Goal: Information Seeking & Learning: Learn about a topic

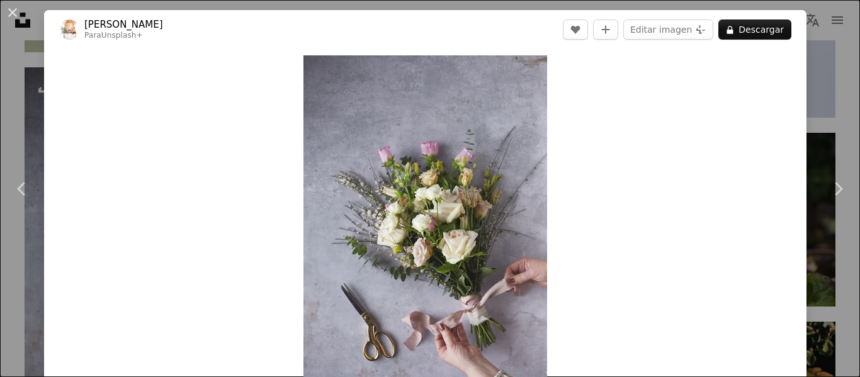
scroll to position [5081, 0]
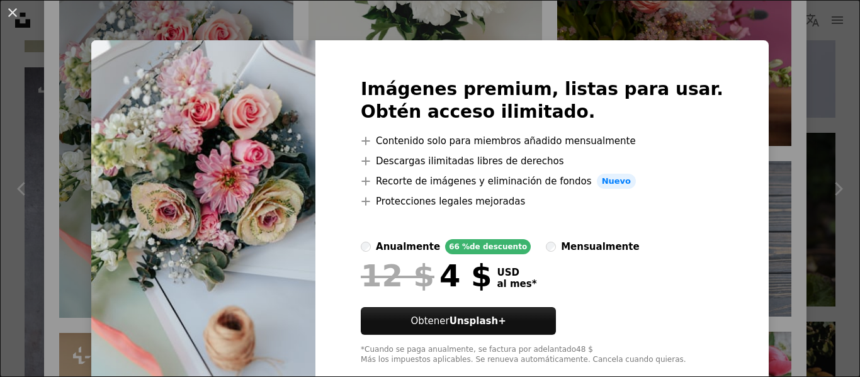
click at [756, 37] on div "An X shape Imágenes premium, listas para usar. Obtén acceso ilimitado. A plus s…" at bounding box center [430, 188] width 860 height 377
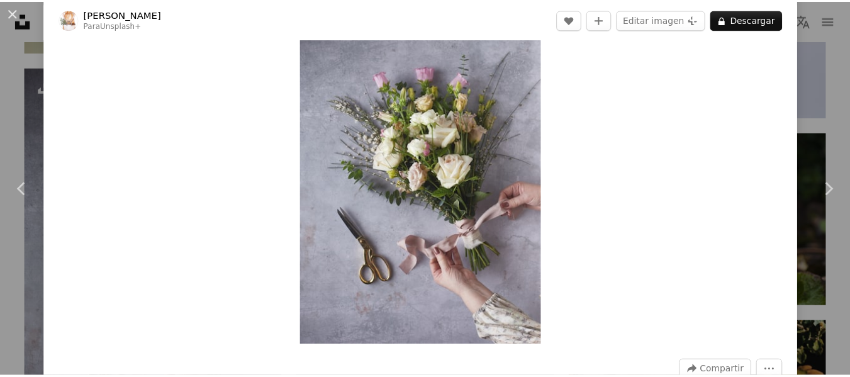
scroll to position [77, 0]
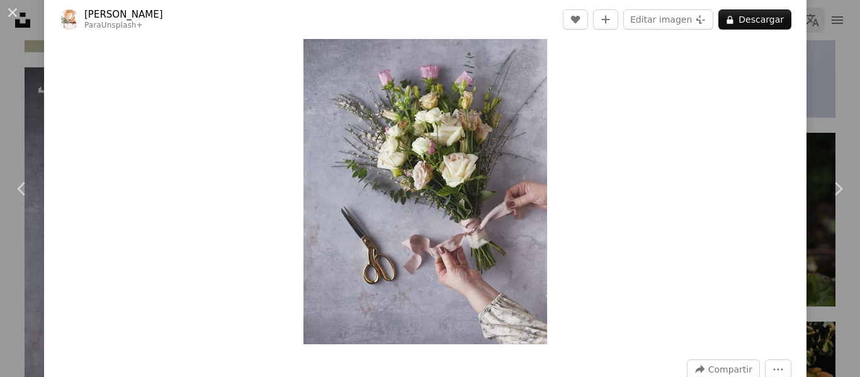
click at [799, 30] on div "An X shape Chevron left Chevron right [PERSON_NAME] Para Unsplash+ A heart A pl…" at bounding box center [430, 188] width 860 height 377
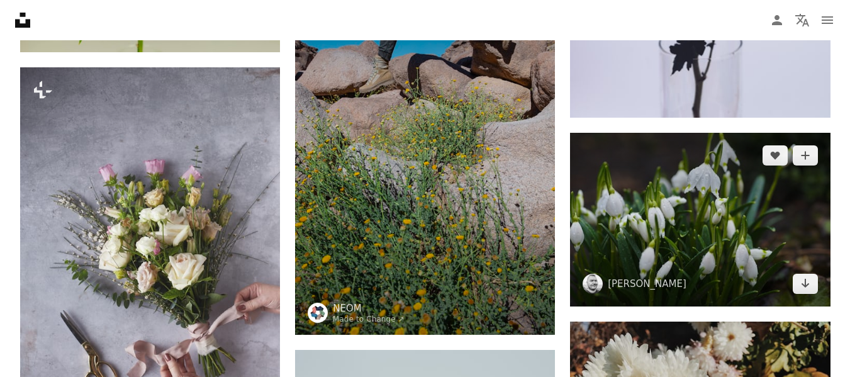
click at [660, 214] on img at bounding box center [700, 220] width 260 height 174
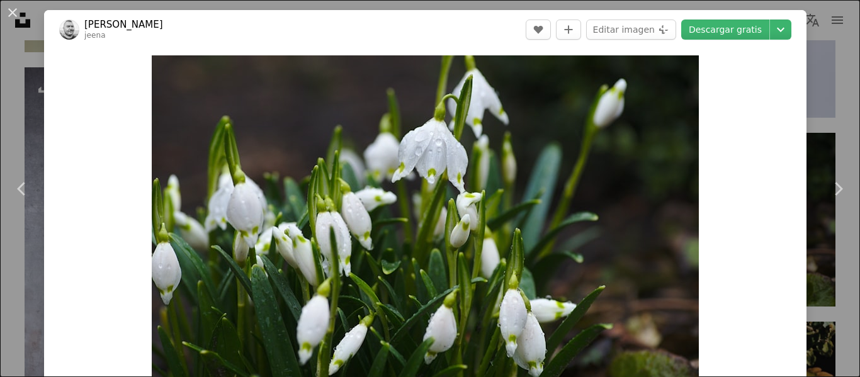
click at [812, 62] on div "An X shape Chevron left Chevron right [PERSON_NAME] jeena A heart A plus sign E…" at bounding box center [430, 188] width 860 height 377
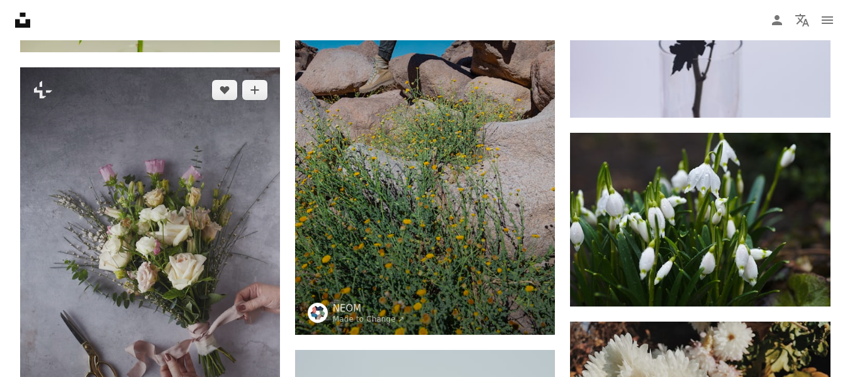
click at [223, 161] on img at bounding box center [150, 262] width 260 height 390
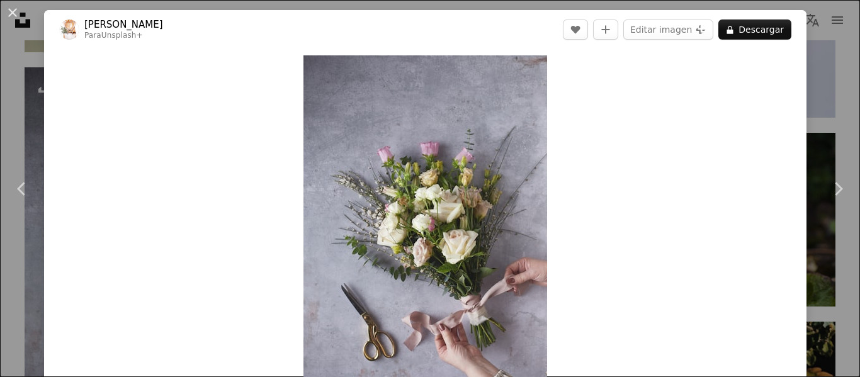
click at [822, 62] on div "An X shape Chevron left Chevron right [PERSON_NAME] Para Unsplash+ A heart A pl…" at bounding box center [430, 188] width 860 height 377
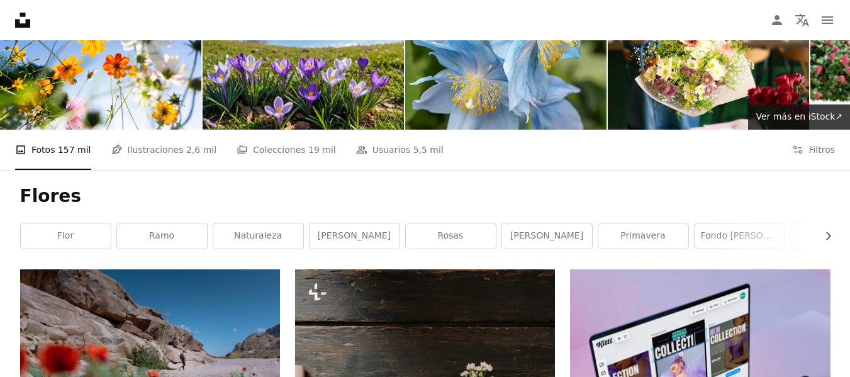
scroll to position [89, 0]
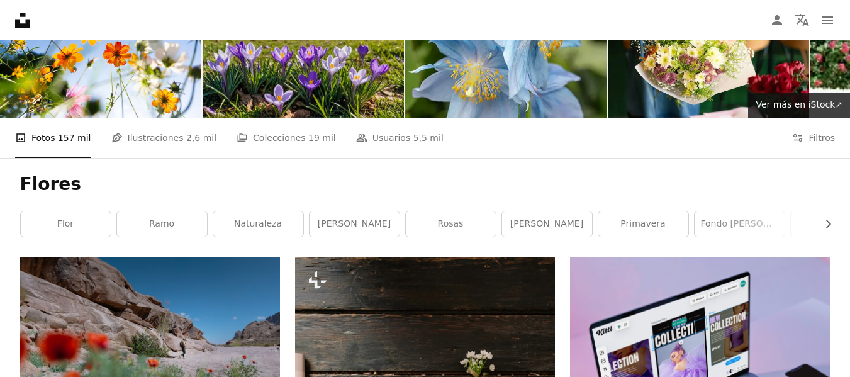
click at [26, 191] on h1 "Flores" at bounding box center [425, 184] width 811 height 23
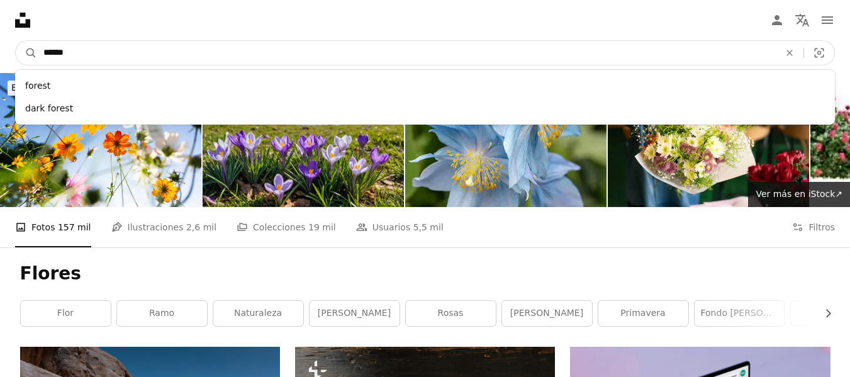
drag, startPoint x: 155, startPoint y: 47, endPoint x: 115, endPoint y: 47, distance: 40.3
click at [115, 47] on input "******" at bounding box center [406, 53] width 739 height 24
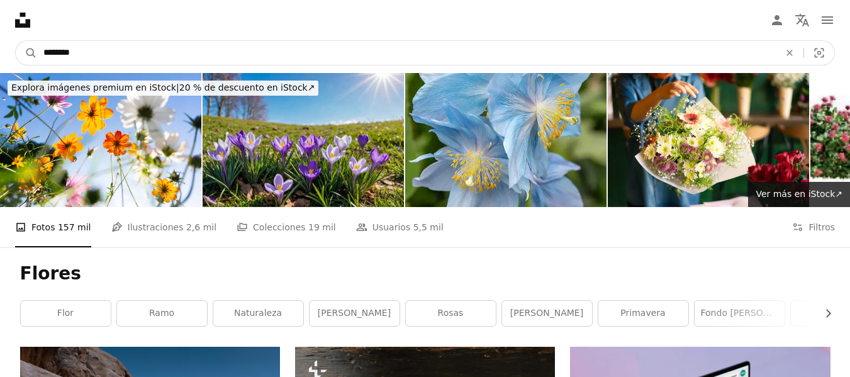
type input "********"
click at [16, 41] on button "A magnifying glass" at bounding box center [26, 53] width 21 height 24
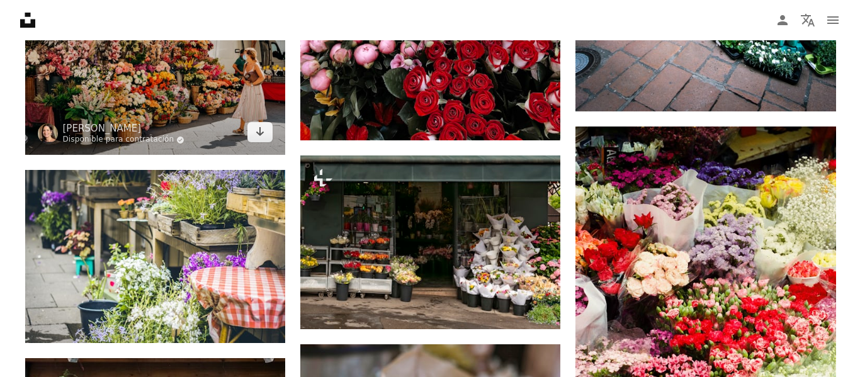
scroll to position [1524, 0]
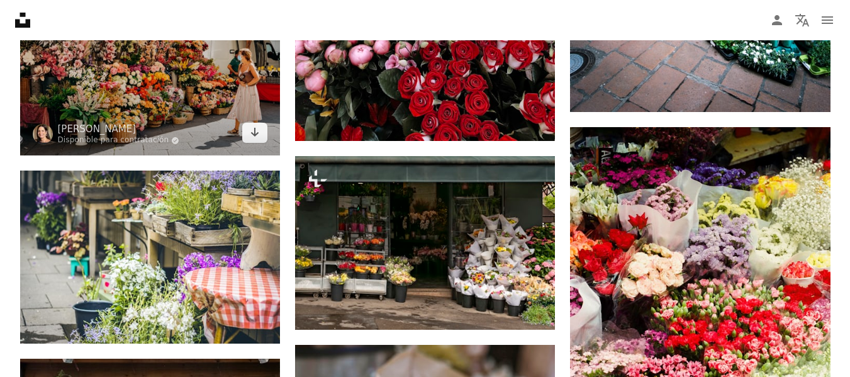
click at [177, 79] on img at bounding box center [150, 68] width 260 height 173
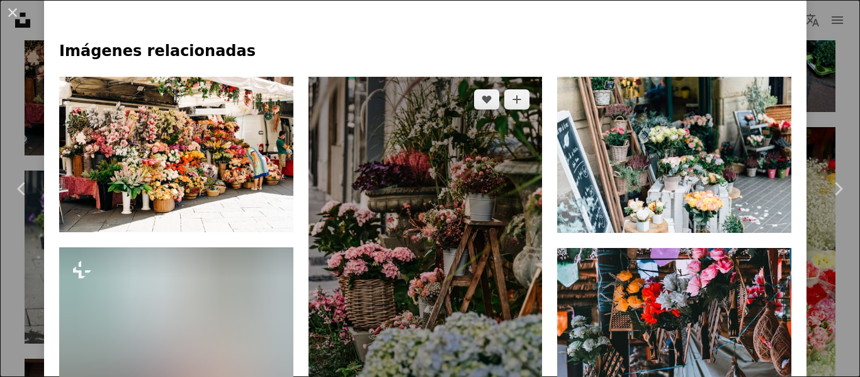
scroll to position [831, 0]
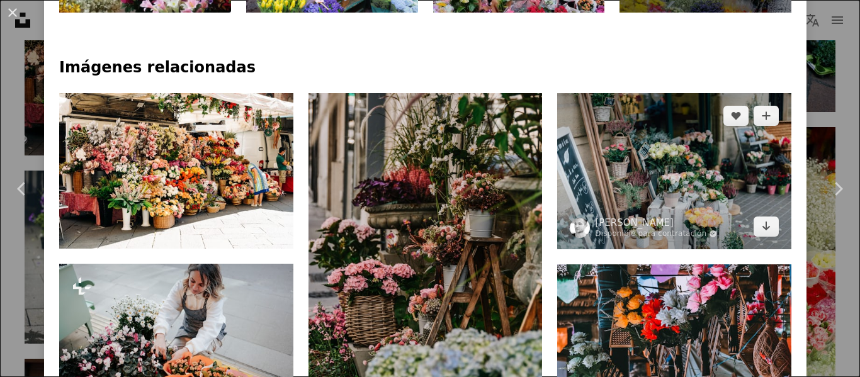
click at [681, 118] on img at bounding box center [674, 171] width 234 height 156
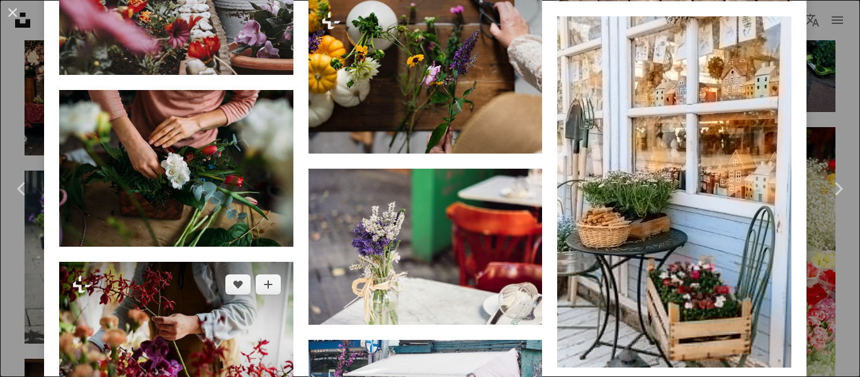
scroll to position [8133, 0]
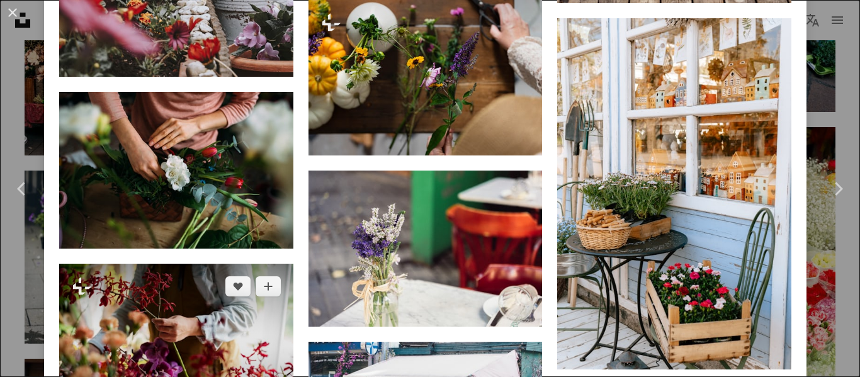
click at [228, 264] on img at bounding box center [176, 342] width 234 height 156
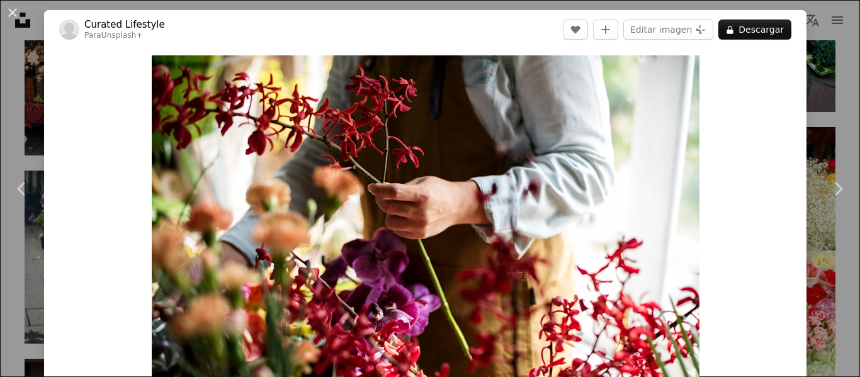
click at [782, 119] on div "Zoom in" at bounding box center [425, 238] width 762 height 378
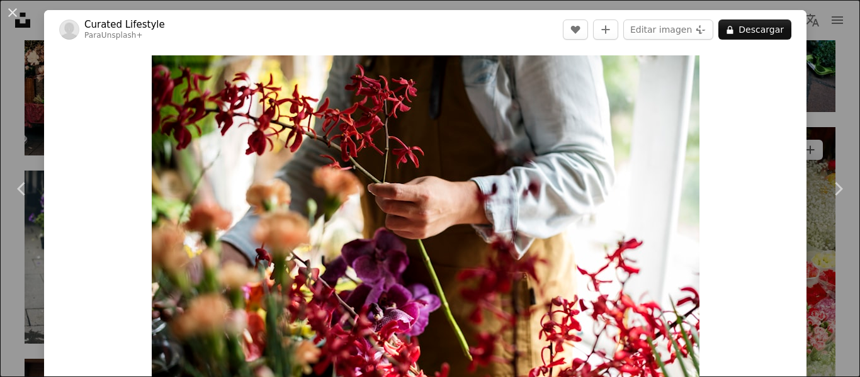
drag, startPoint x: 821, startPoint y: 29, endPoint x: 572, endPoint y: 154, distance: 278.6
click at [821, 31] on div "An X shape Chevron left Chevron right Curated Lifestyle Para Unsplash+ A heart …" at bounding box center [430, 188] width 860 height 377
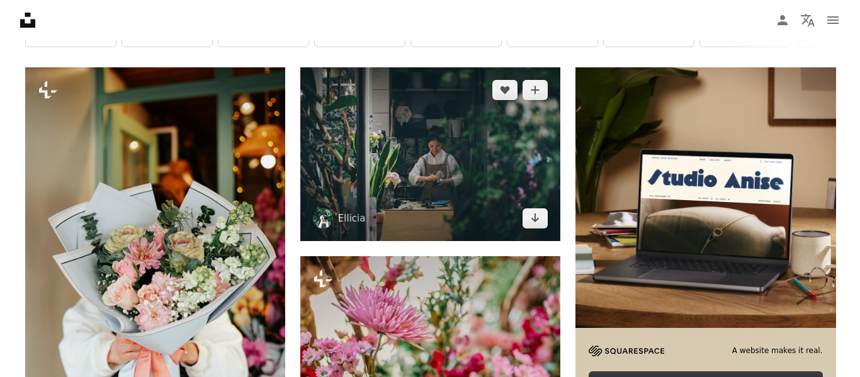
scroll to position [276, 0]
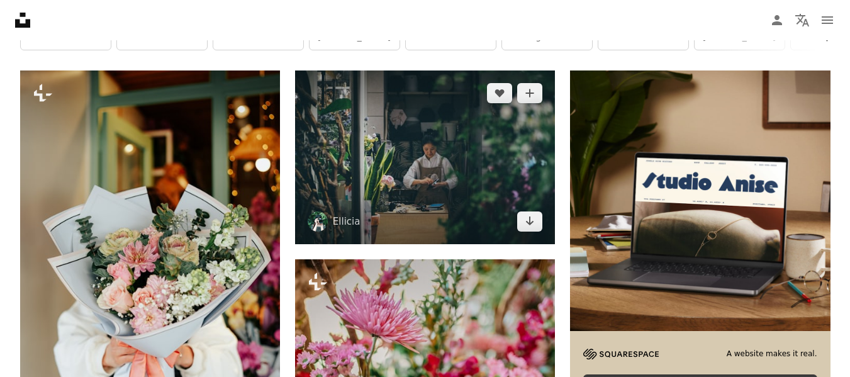
click at [402, 165] on img at bounding box center [425, 156] width 260 height 173
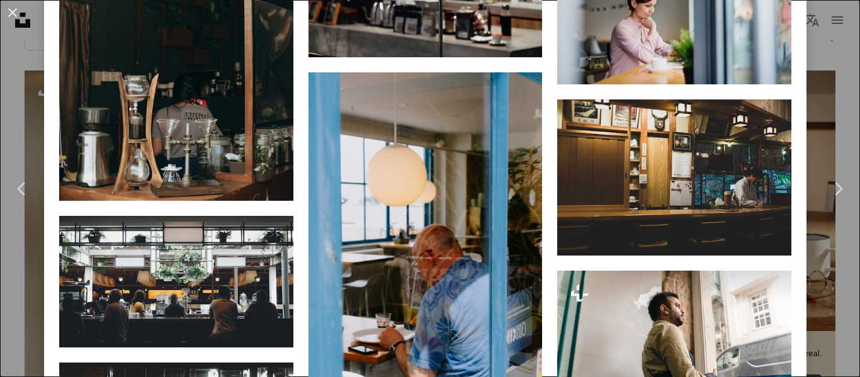
scroll to position [6345, 0]
